Goal: Information Seeking & Learning: Learn about a topic

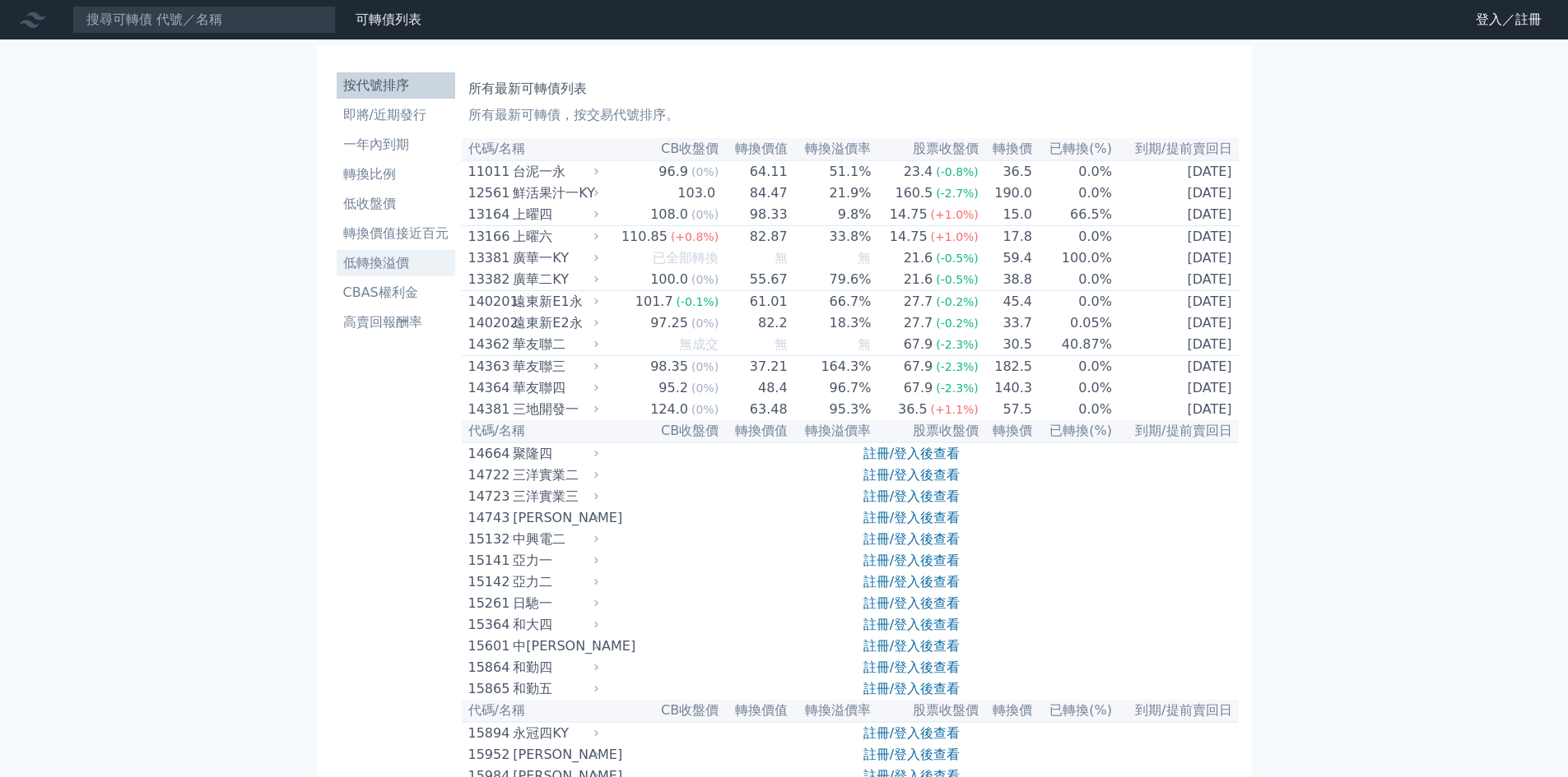
click at [391, 263] on li "低轉換溢價" at bounding box center [396, 262] width 119 height 20
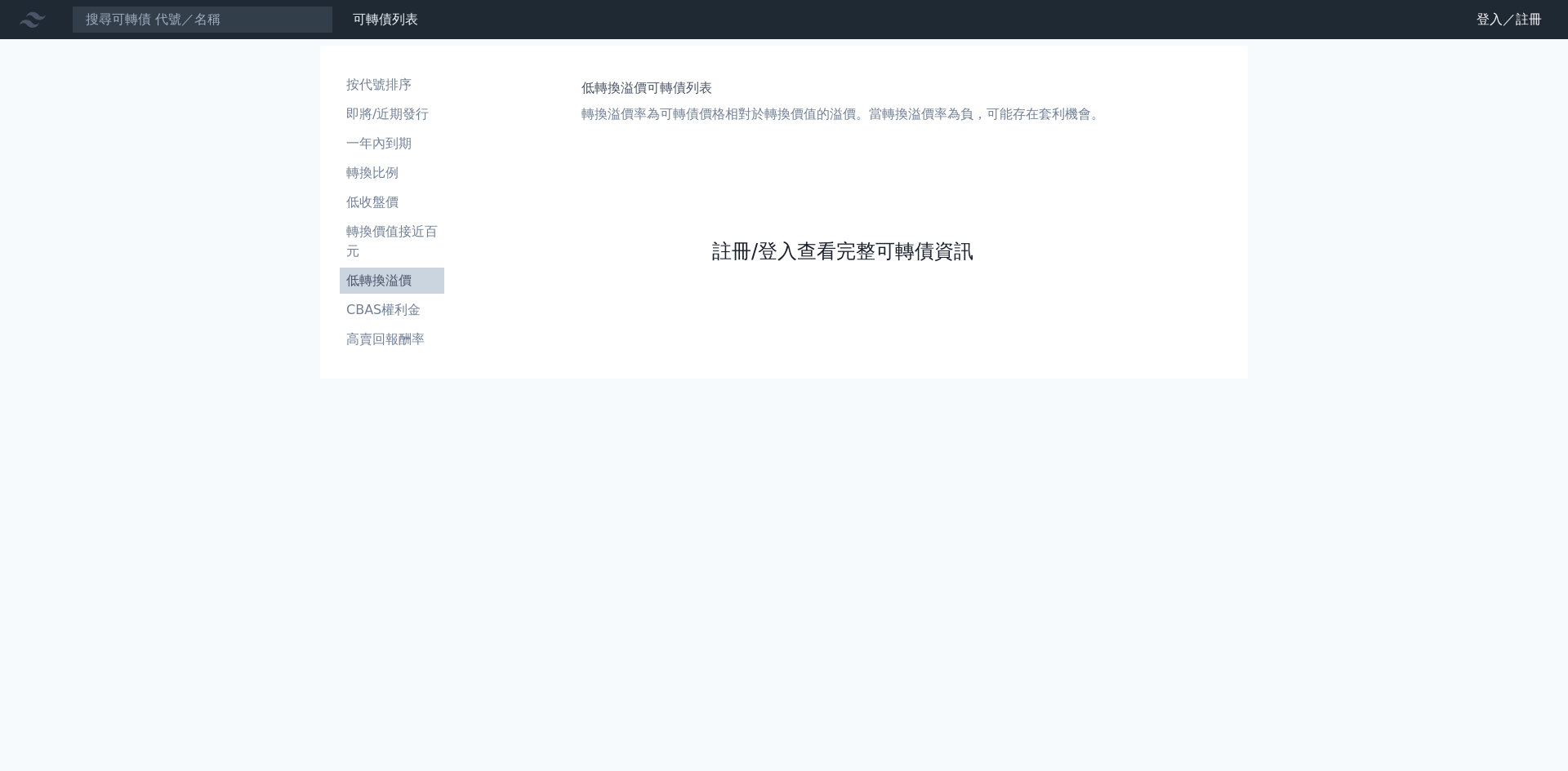
click at [793, 259] on link "註冊/登入查看完整可轉債資訊" at bounding box center [842, 252] width 261 height 26
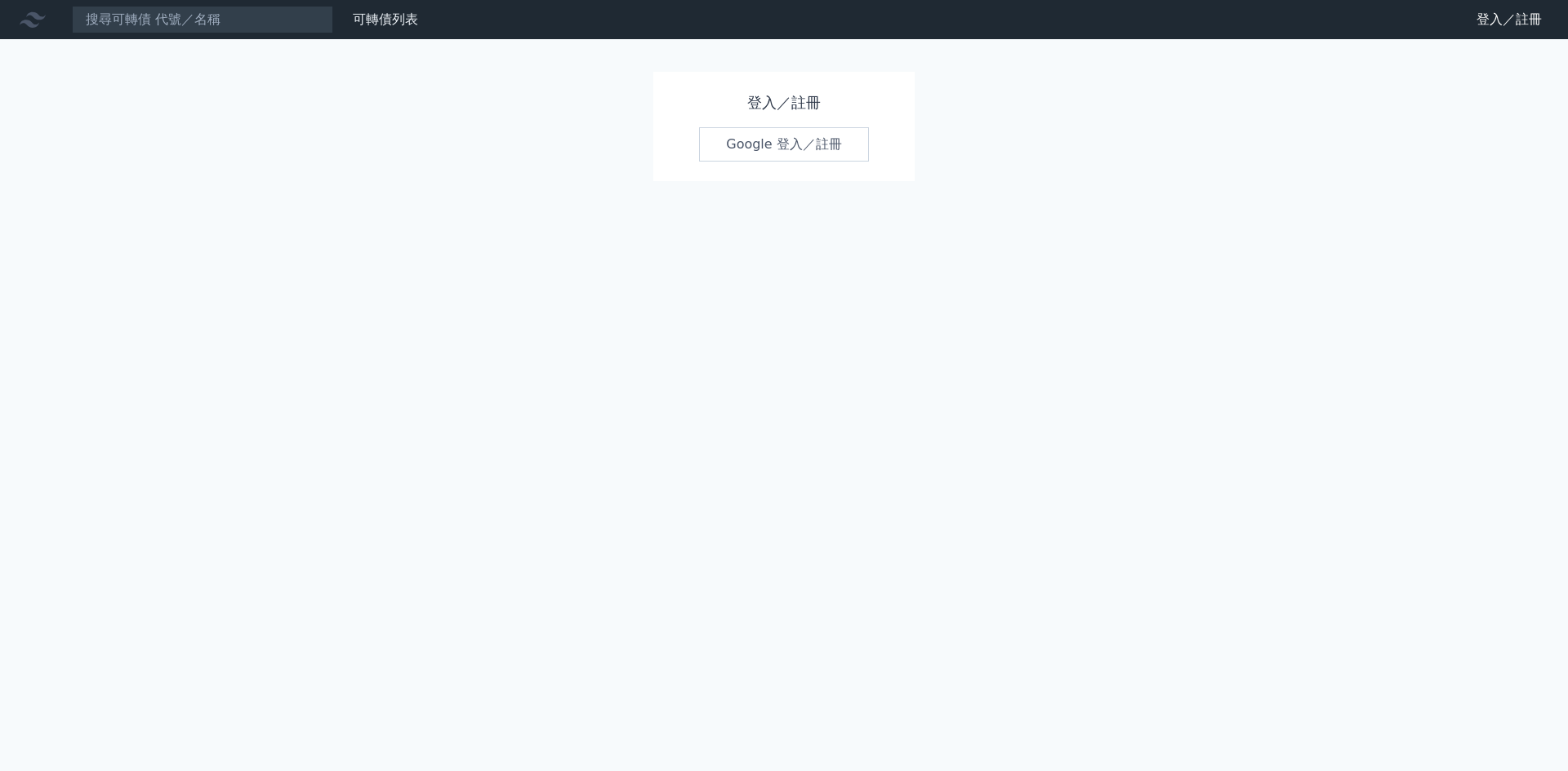
click at [802, 142] on link "Google 登入／註冊" at bounding box center [784, 144] width 170 height 34
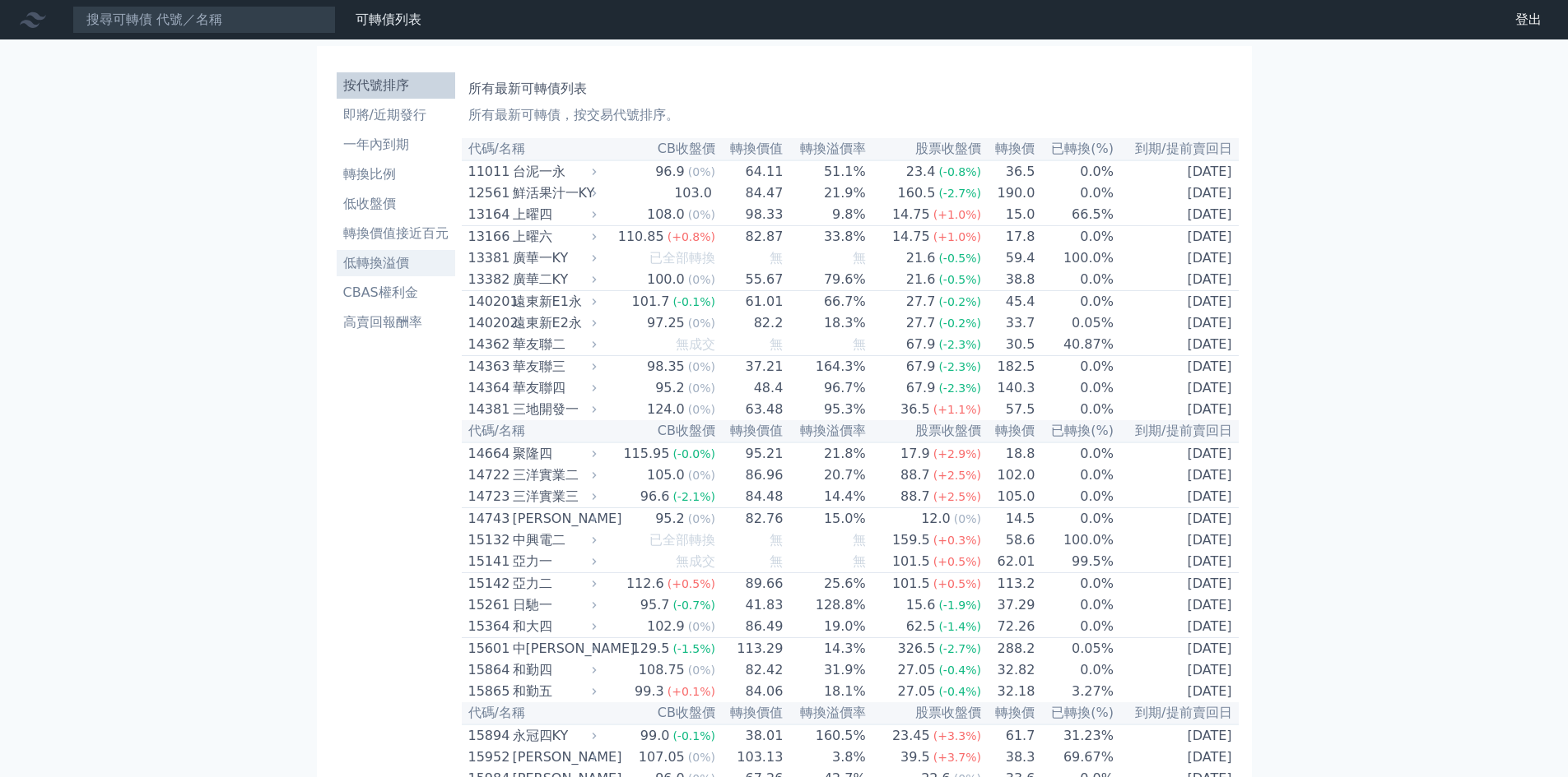
click at [400, 262] on li "低轉換溢價" at bounding box center [396, 262] width 119 height 20
